Goal: Task Accomplishment & Management: Complete application form

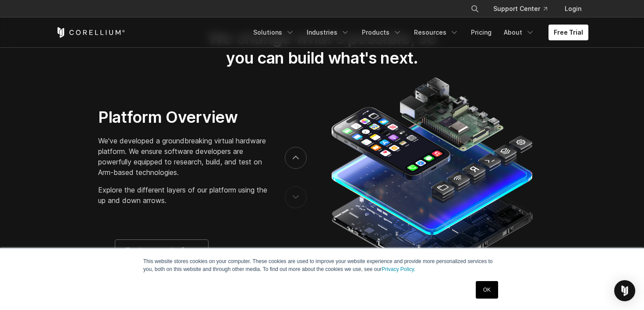
scroll to position [1418, 0]
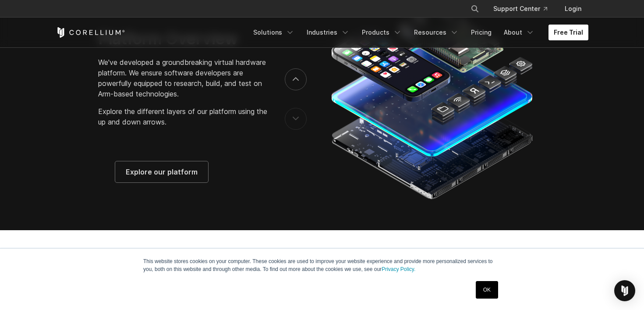
click at [570, 39] on link "Free Trial" at bounding box center [568, 33] width 40 height 16
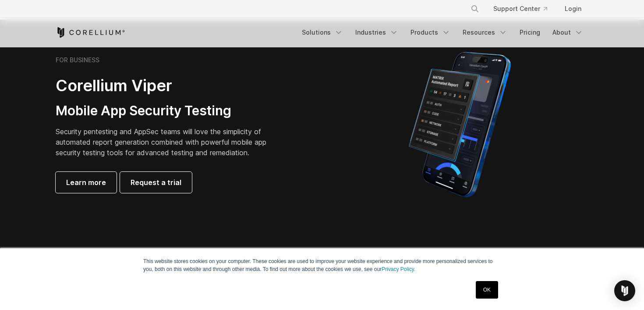
scroll to position [207, 0]
click at [156, 188] on link "Request a trial" at bounding box center [156, 181] width 72 height 21
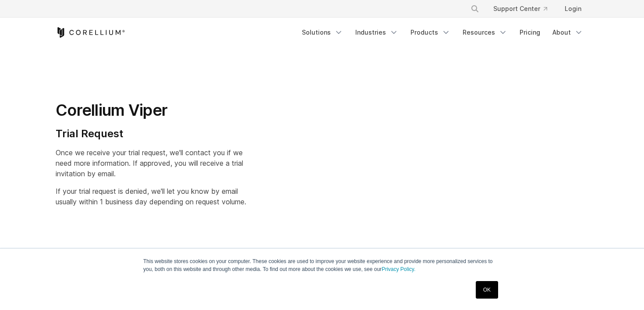
select select "**"
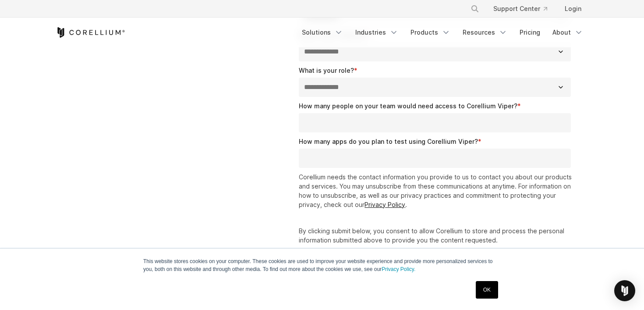
scroll to position [333, 0]
